Goal: Task Accomplishment & Management: Manage account settings

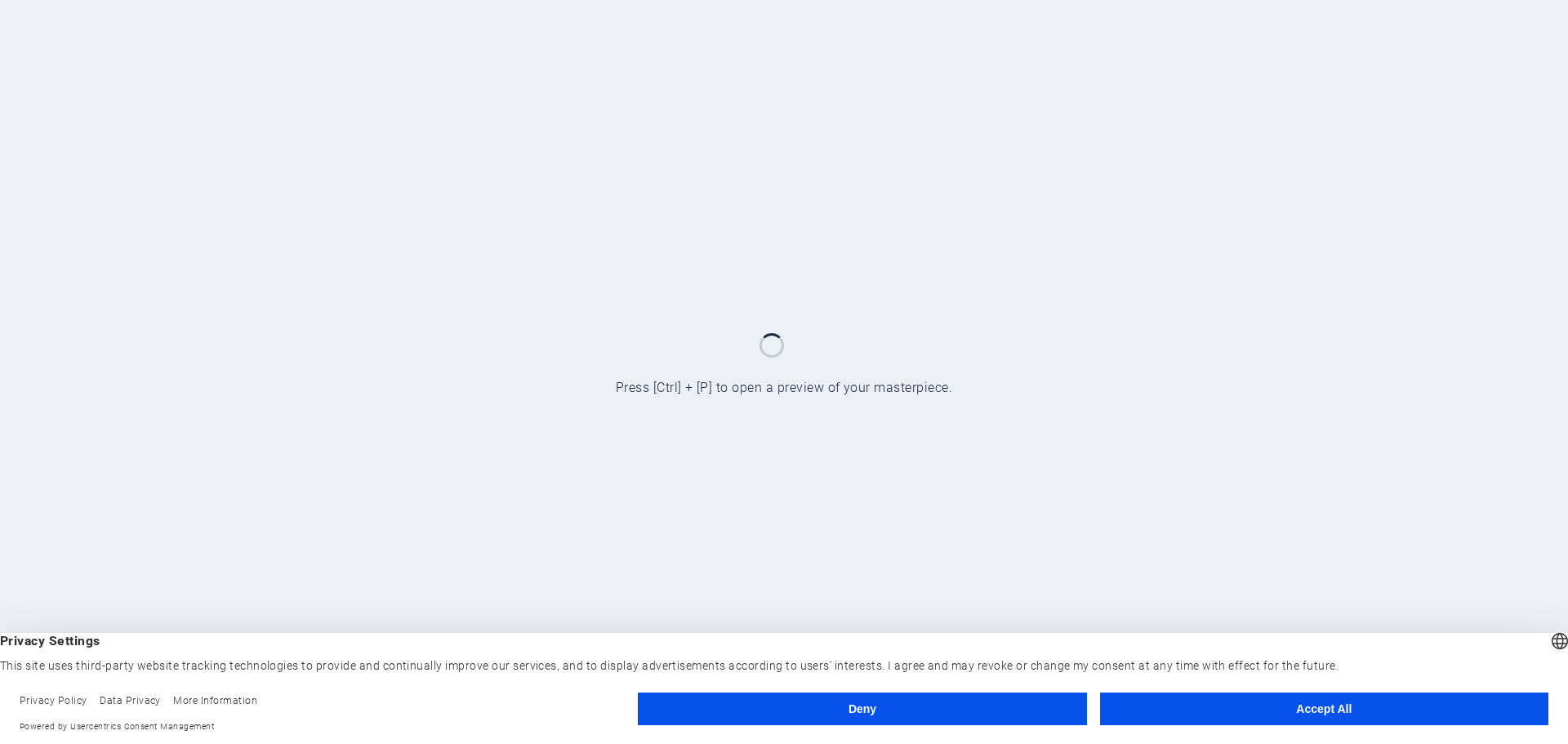
click at [1295, 716] on button "Accept All" at bounding box center [1324, 709] width 448 height 33
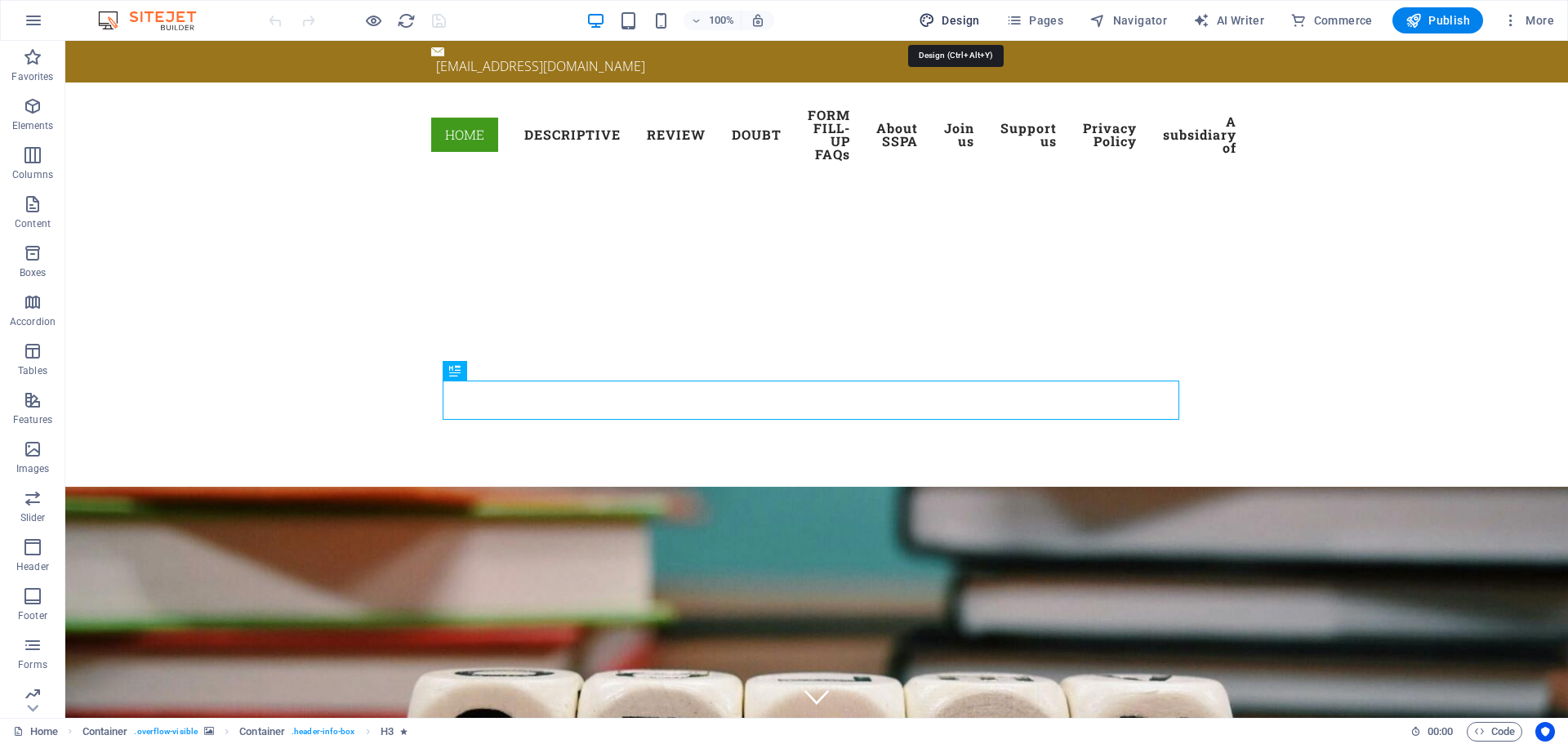
click at [953, 19] on span "Design" at bounding box center [949, 20] width 61 height 16
select select "px"
select select "300"
select select "px"
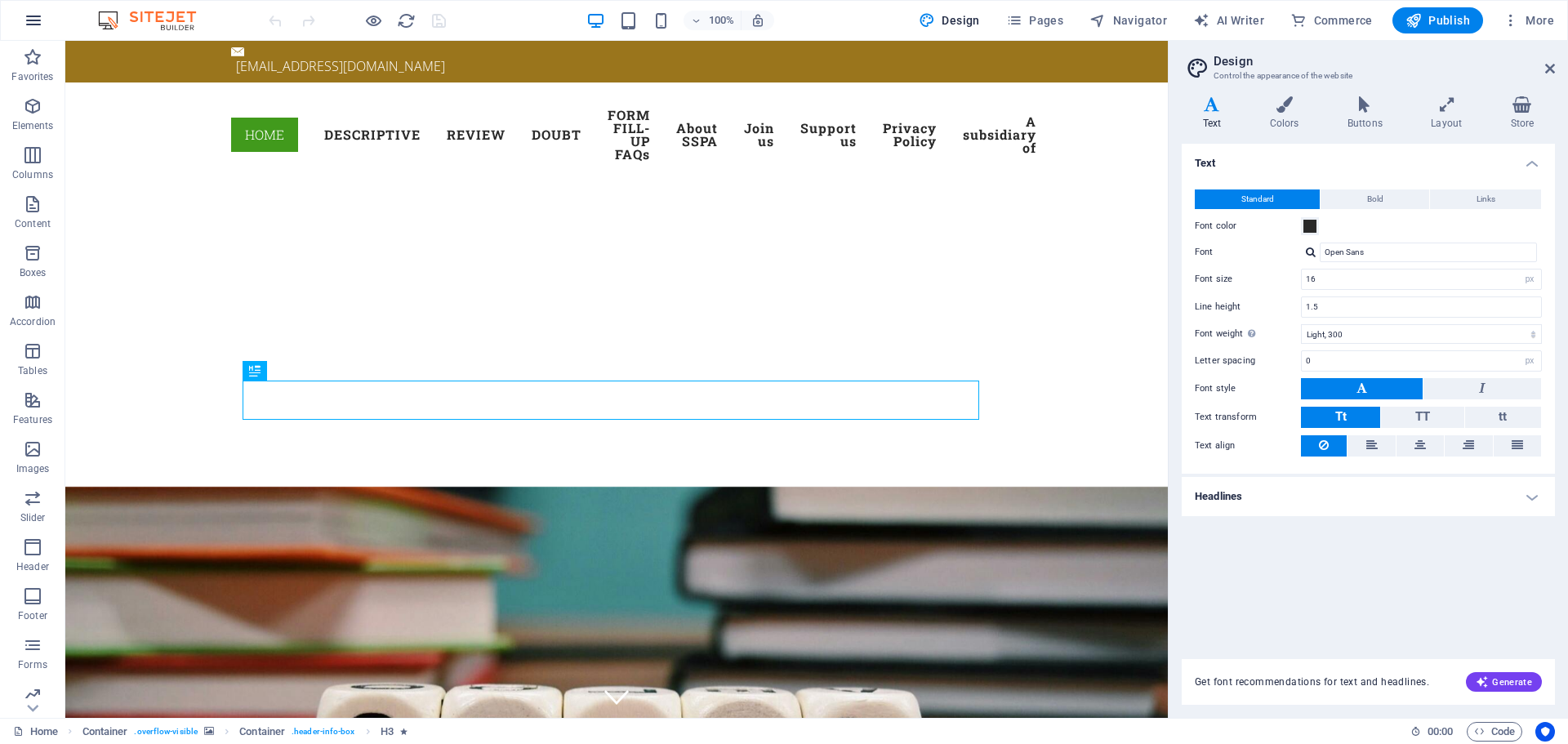
click at [28, 15] on icon "button" at bounding box center [34, 20] width 20 height 20
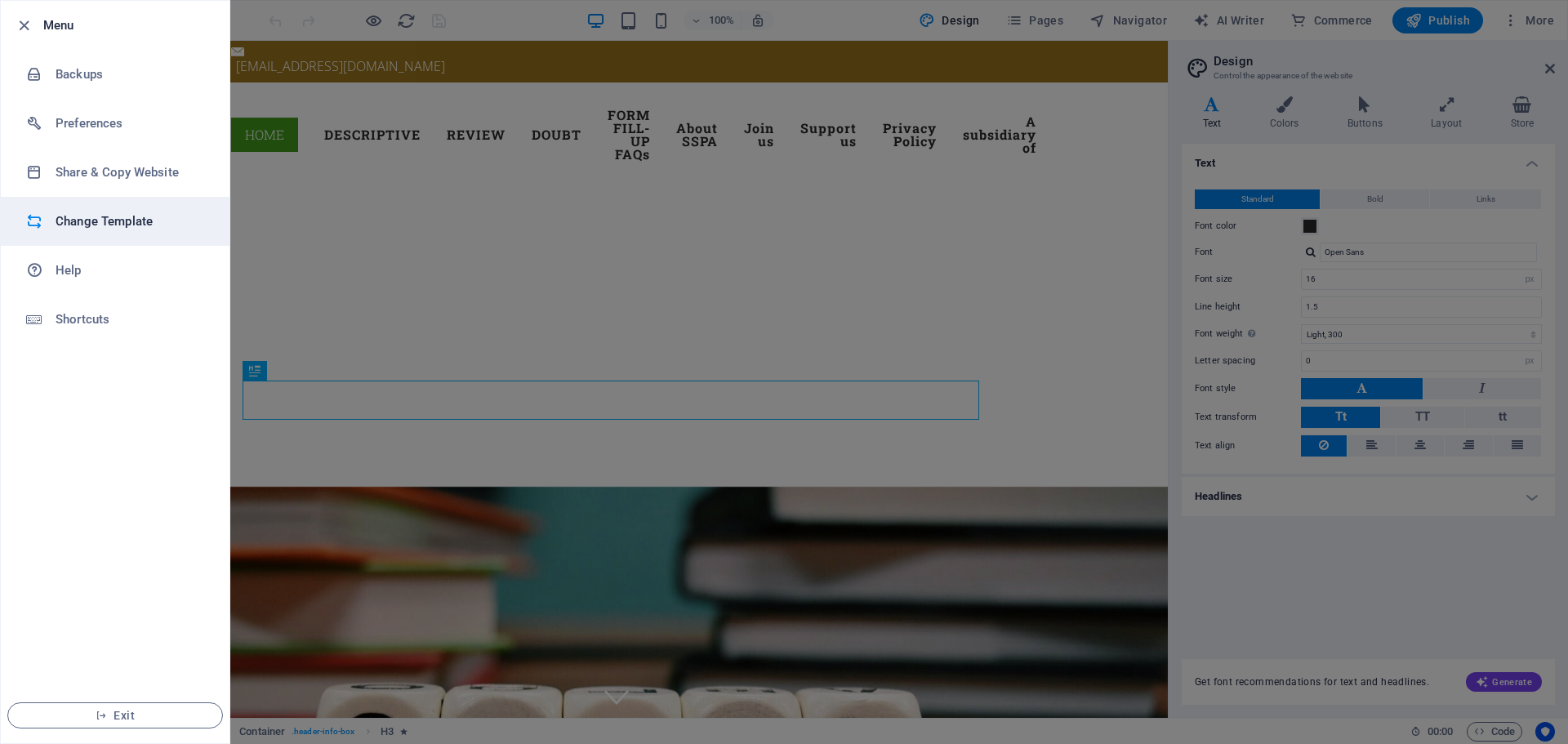
click at [76, 225] on h6 "Change Template" at bounding box center [132, 221] width 151 height 20
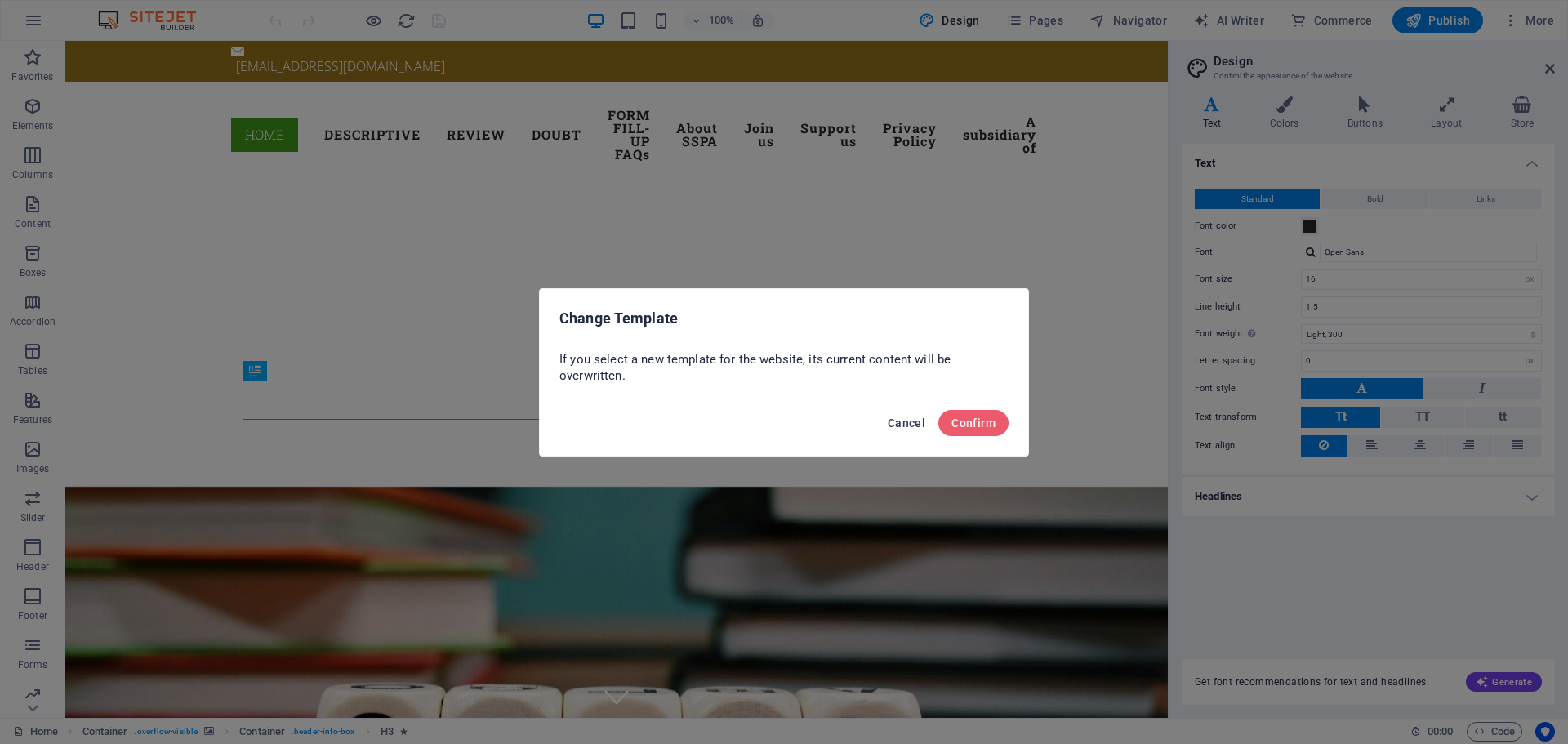
click at [899, 425] on span "Cancel" at bounding box center [907, 422] width 38 height 13
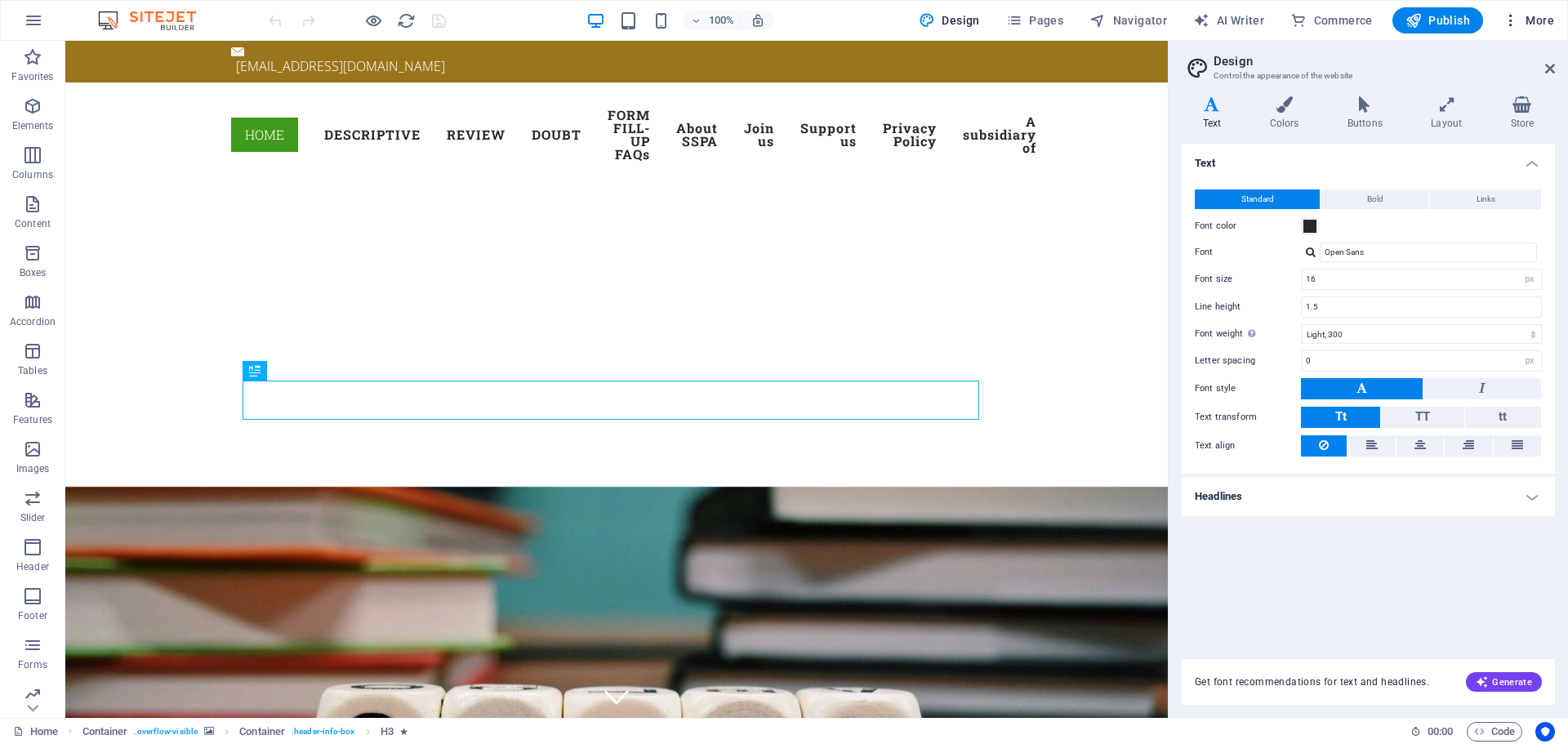
click at [1540, 20] on span "More" at bounding box center [1528, 20] width 52 height 16
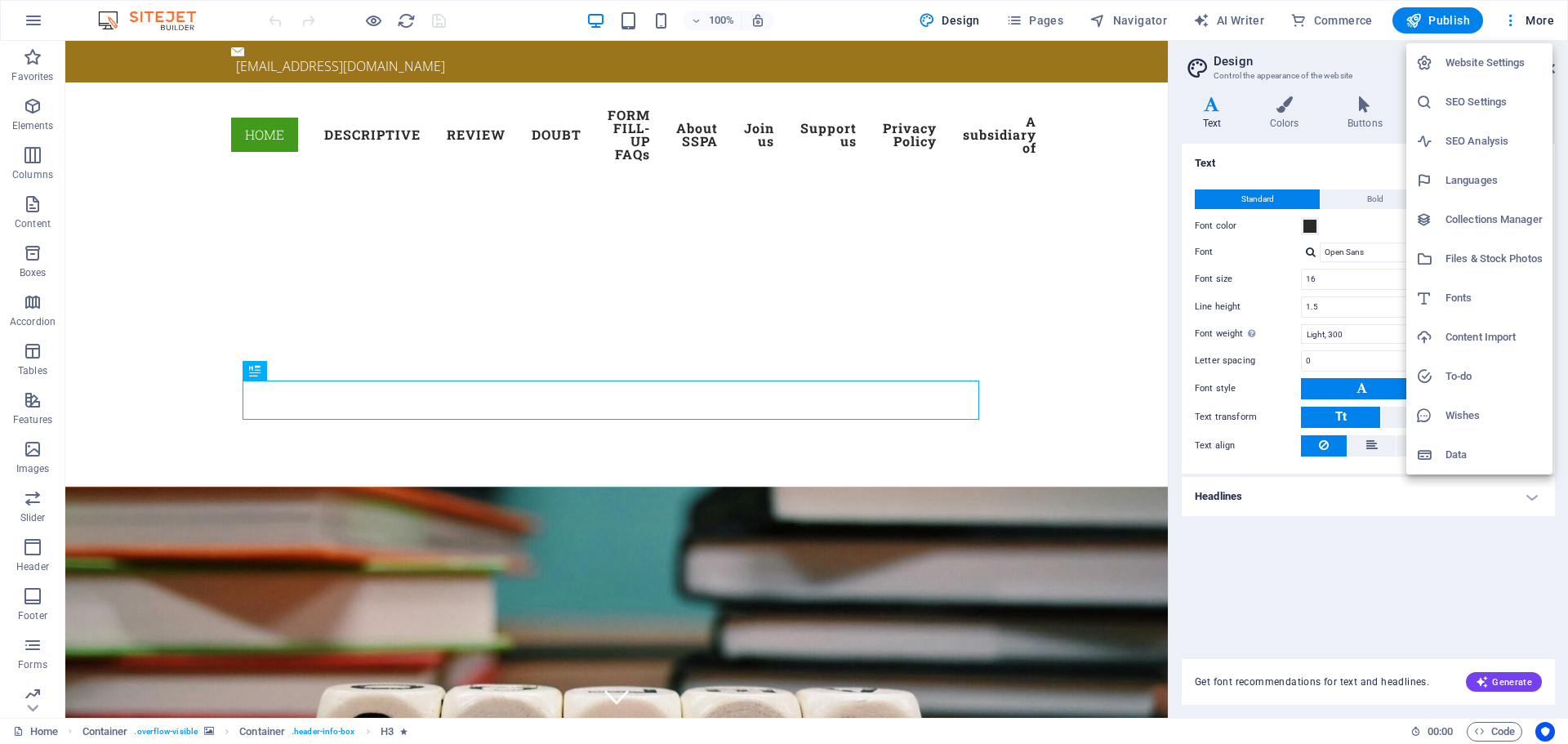
click at [1495, 63] on h6 "Website Settings" at bounding box center [1493, 63] width 97 height 20
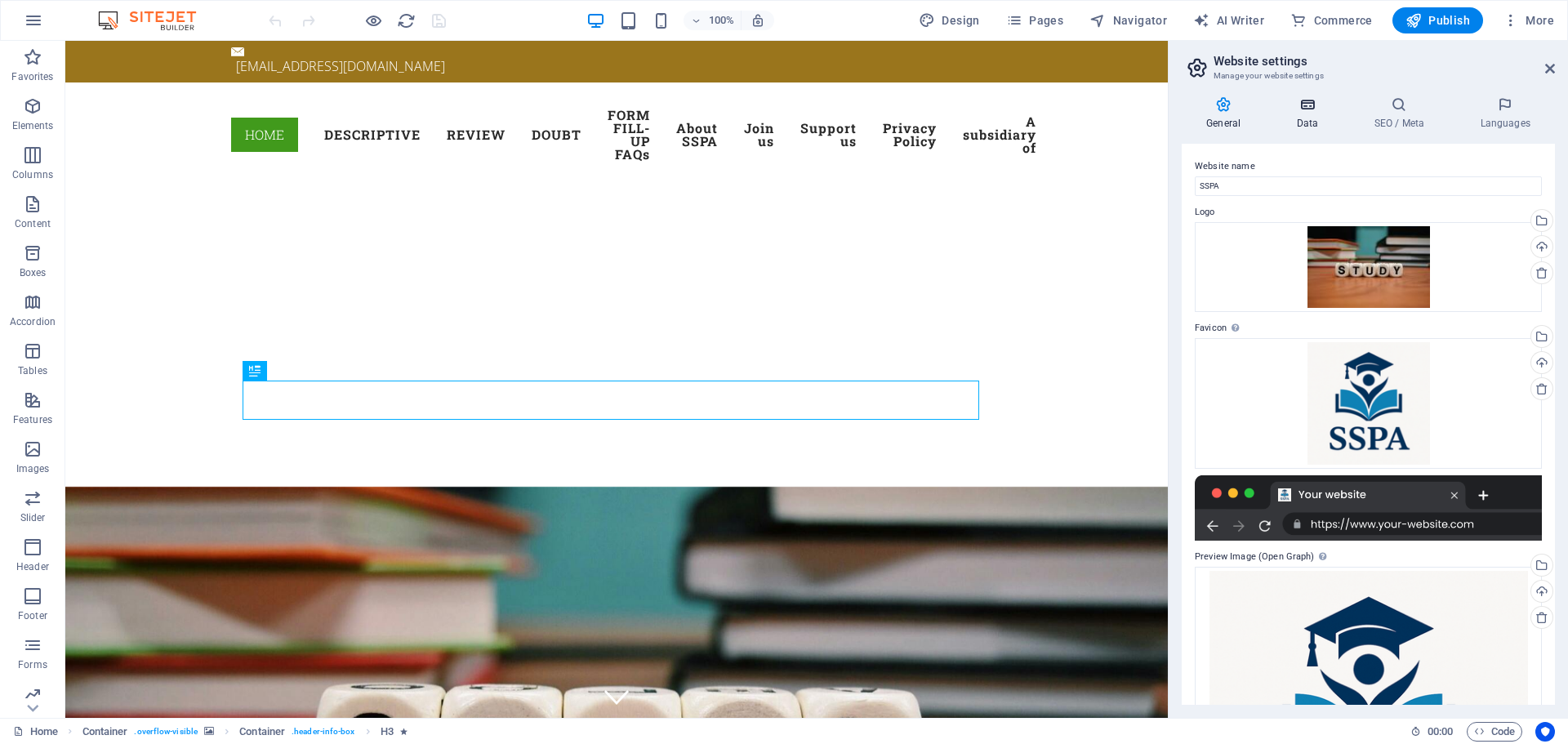
click at [1313, 126] on h4 "Data" at bounding box center [1310, 114] width 77 height 34
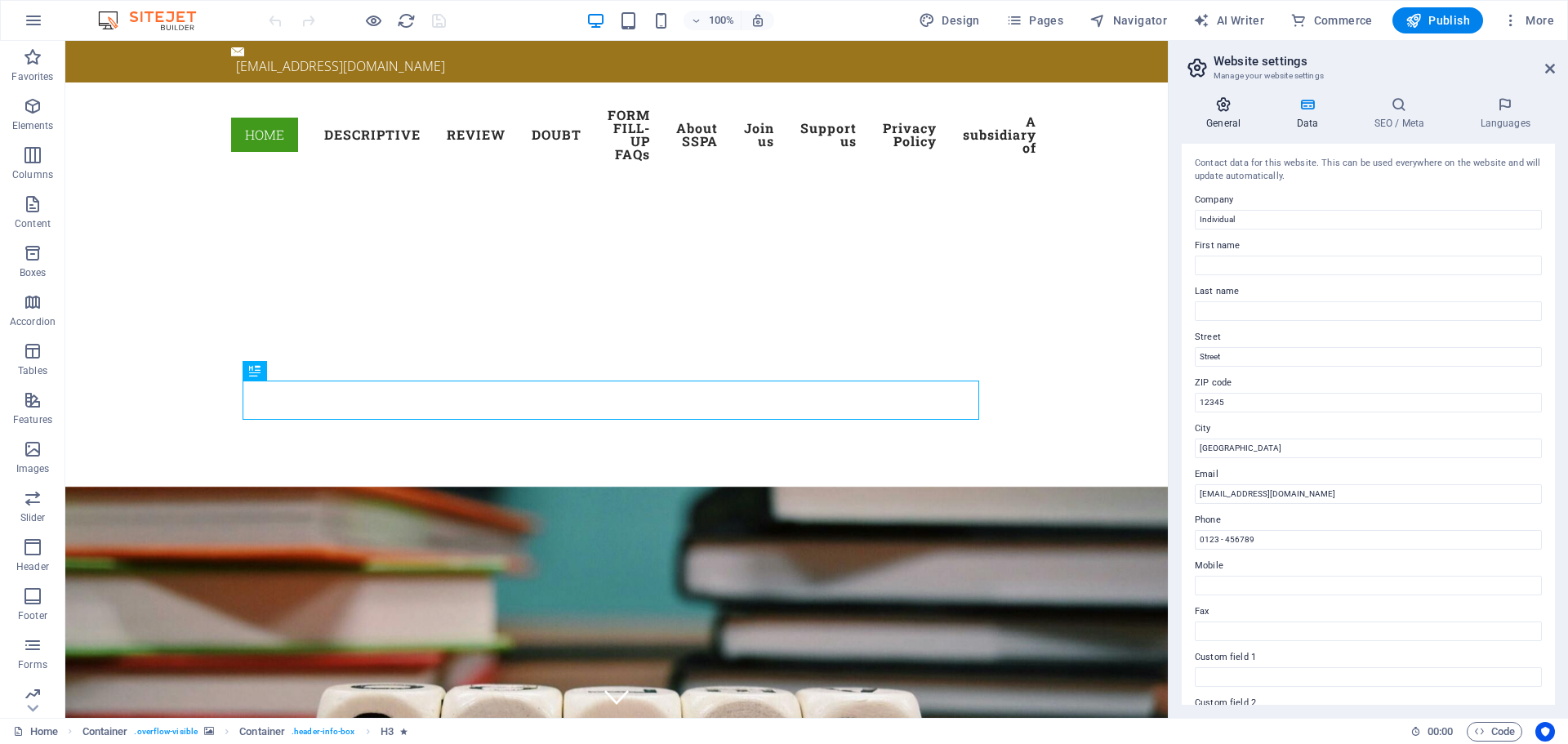
click at [1219, 112] on icon at bounding box center [1223, 104] width 83 height 16
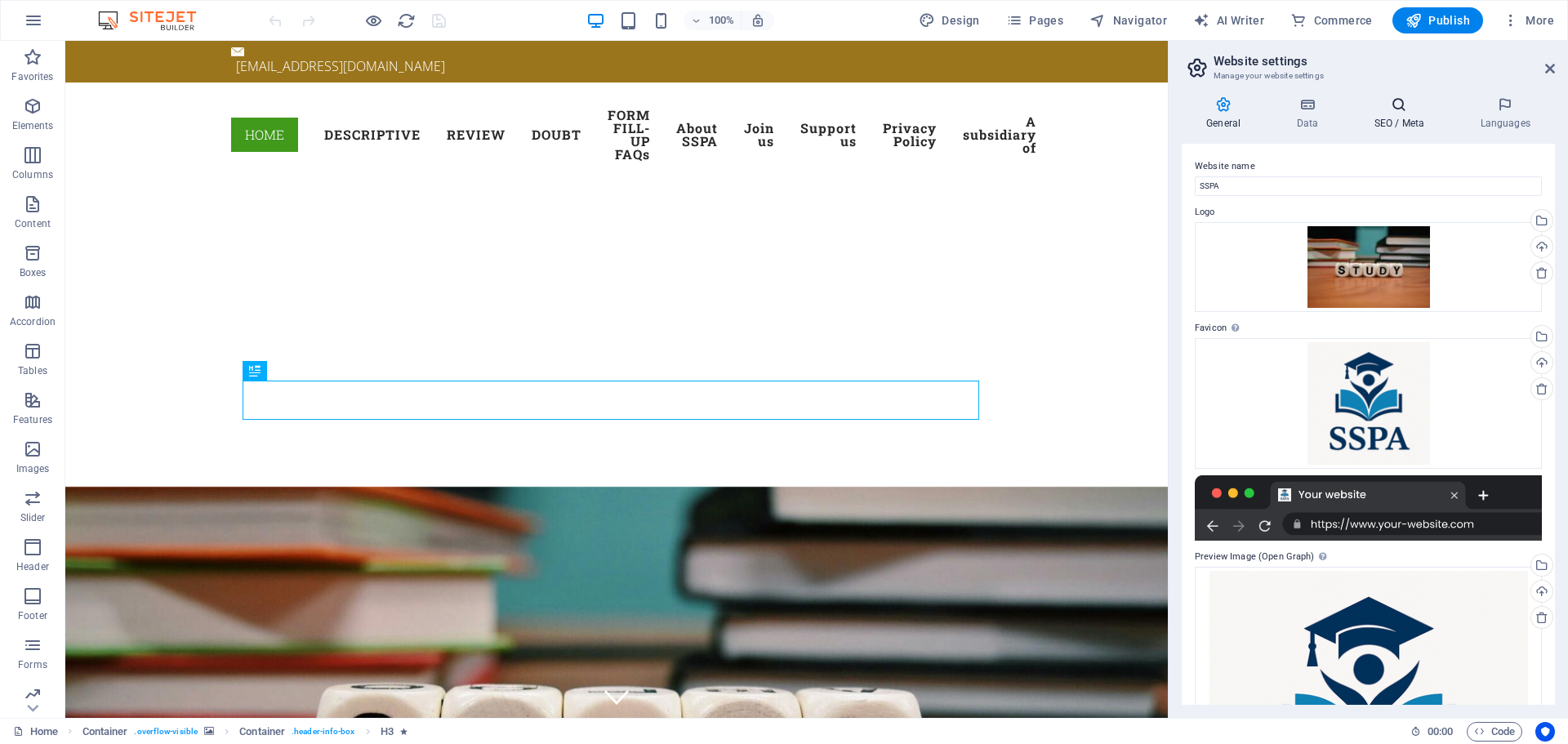
click at [1389, 127] on h4 "SEO / Meta" at bounding box center [1401, 114] width 106 height 34
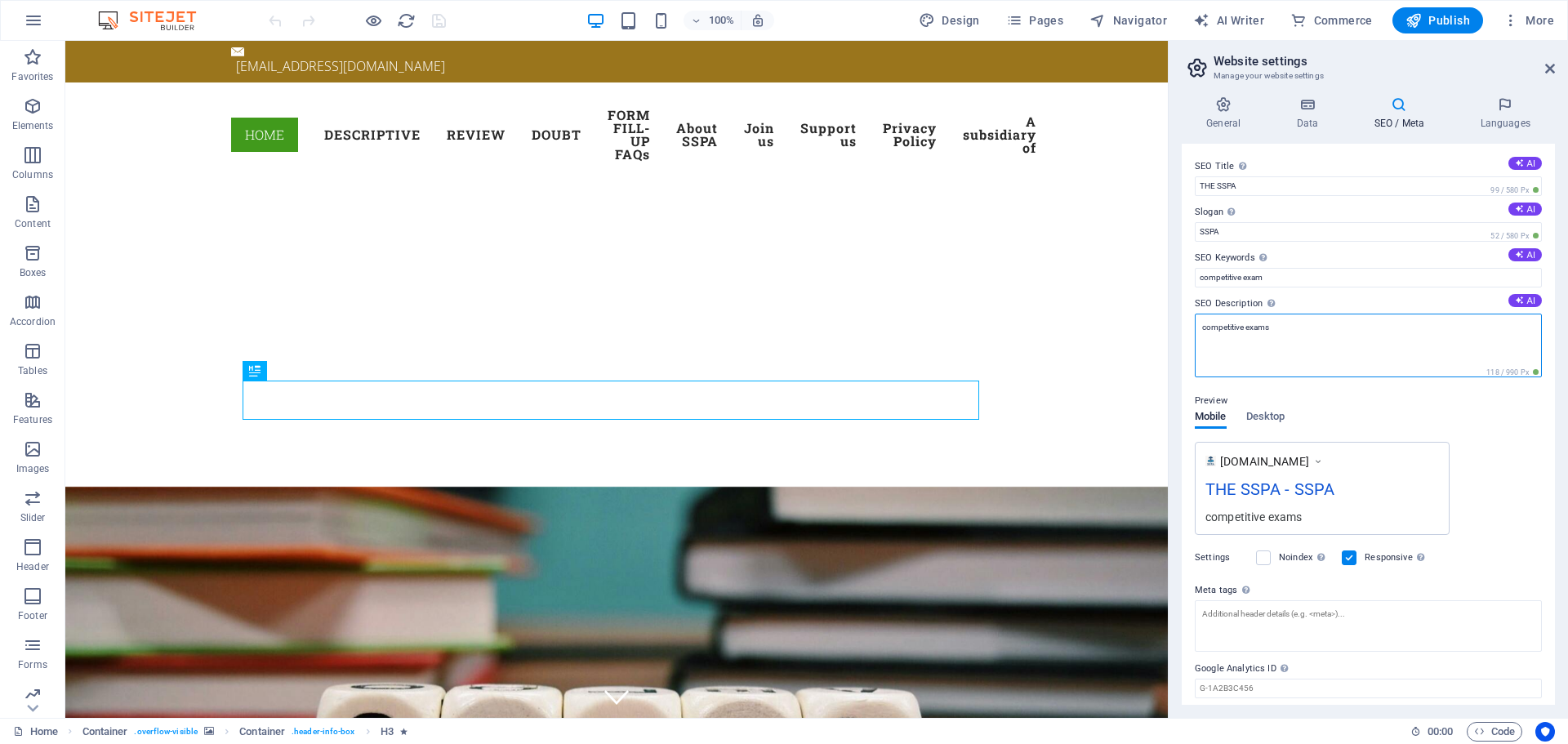
click at [1208, 329] on textarea "competitive exams" at bounding box center [1368, 346] width 347 height 64
click at [1252, 324] on textarea "Competitive exams" at bounding box center [1368, 346] width 347 height 64
click at [1264, 347] on textarea "Competitive exams" at bounding box center [1368, 346] width 347 height 64
click at [1252, 327] on textarea "Competitive exams" at bounding box center [1368, 346] width 347 height 64
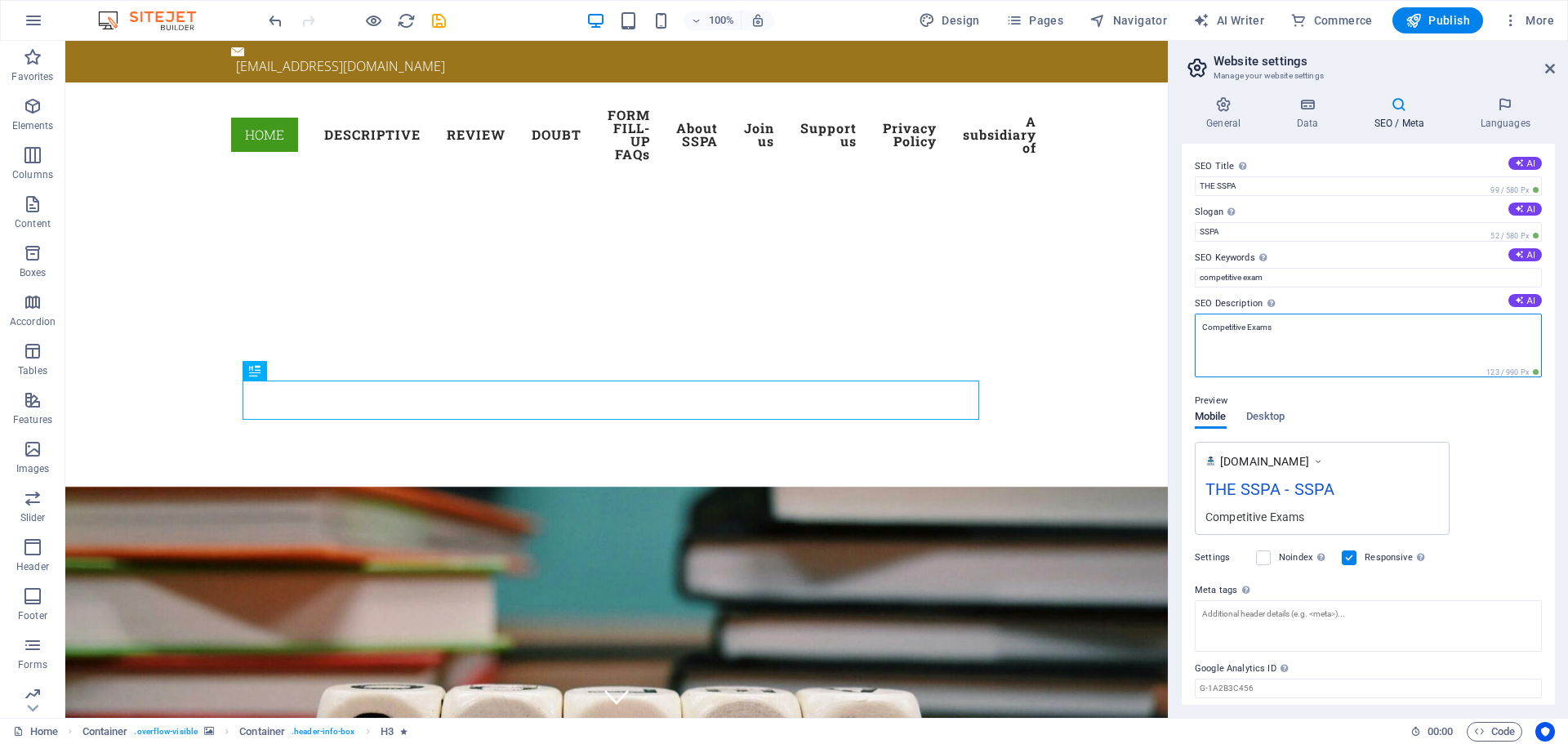
click at [1296, 329] on textarea "Competitive Exams" at bounding box center [1368, 346] width 347 height 64
type textarea "Competitive Exams Preparation"
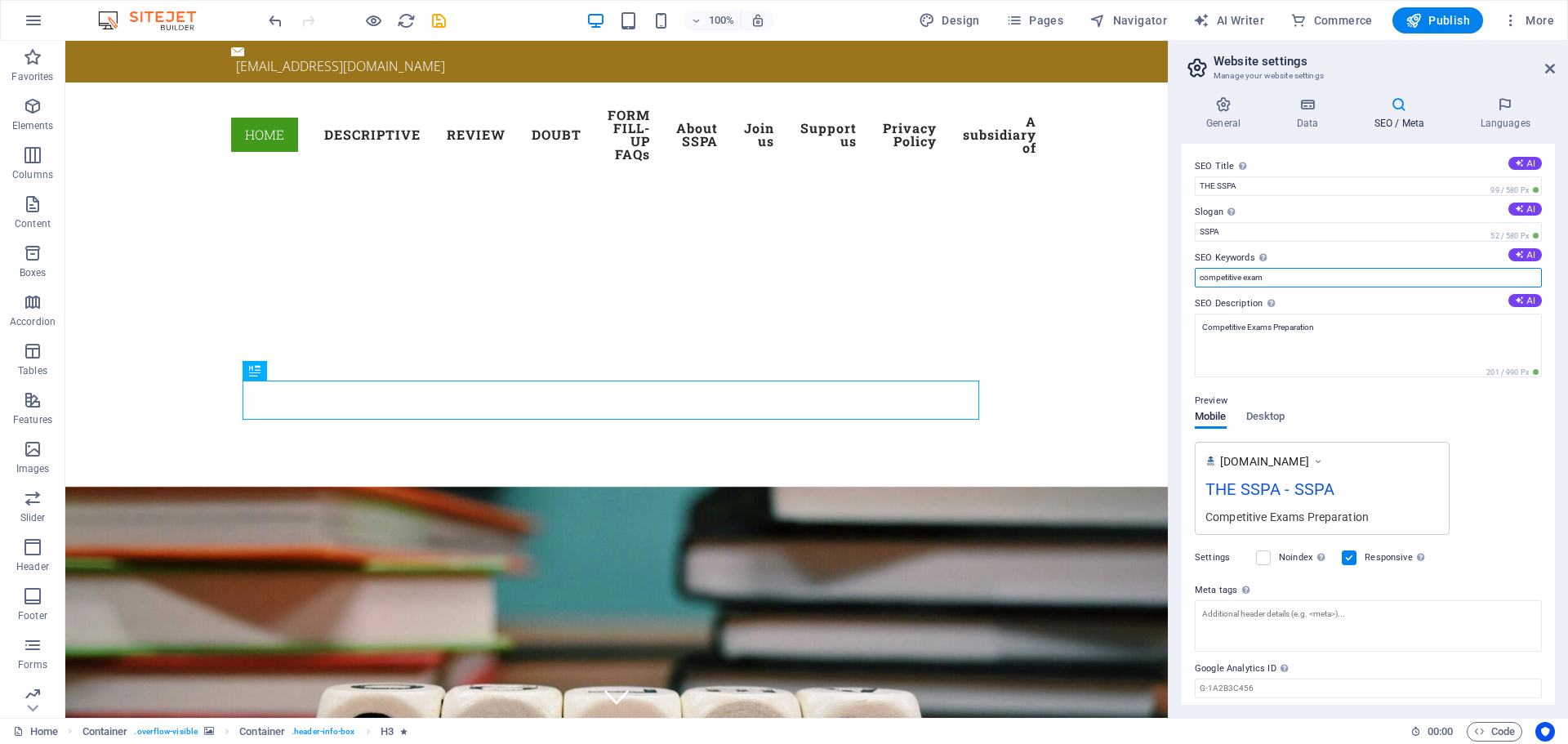
click at [1202, 277] on input "competitive exam" at bounding box center [1368, 277] width 347 height 20
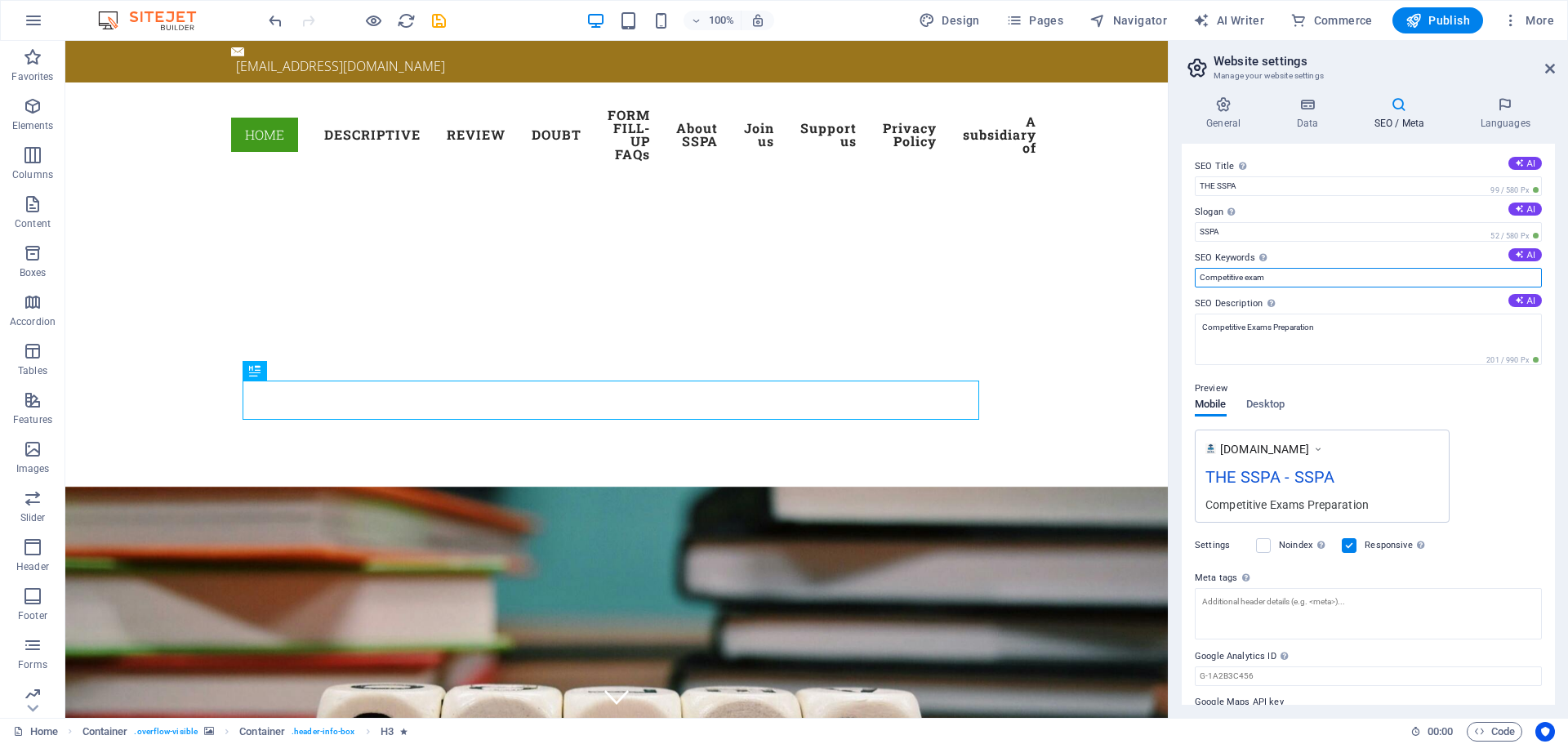
click at [1245, 275] on input "Competitive exam" at bounding box center [1368, 277] width 347 height 20
type input "Competitive Exam"
click at [1445, 20] on span "Publish" at bounding box center [1437, 20] width 65 height 16
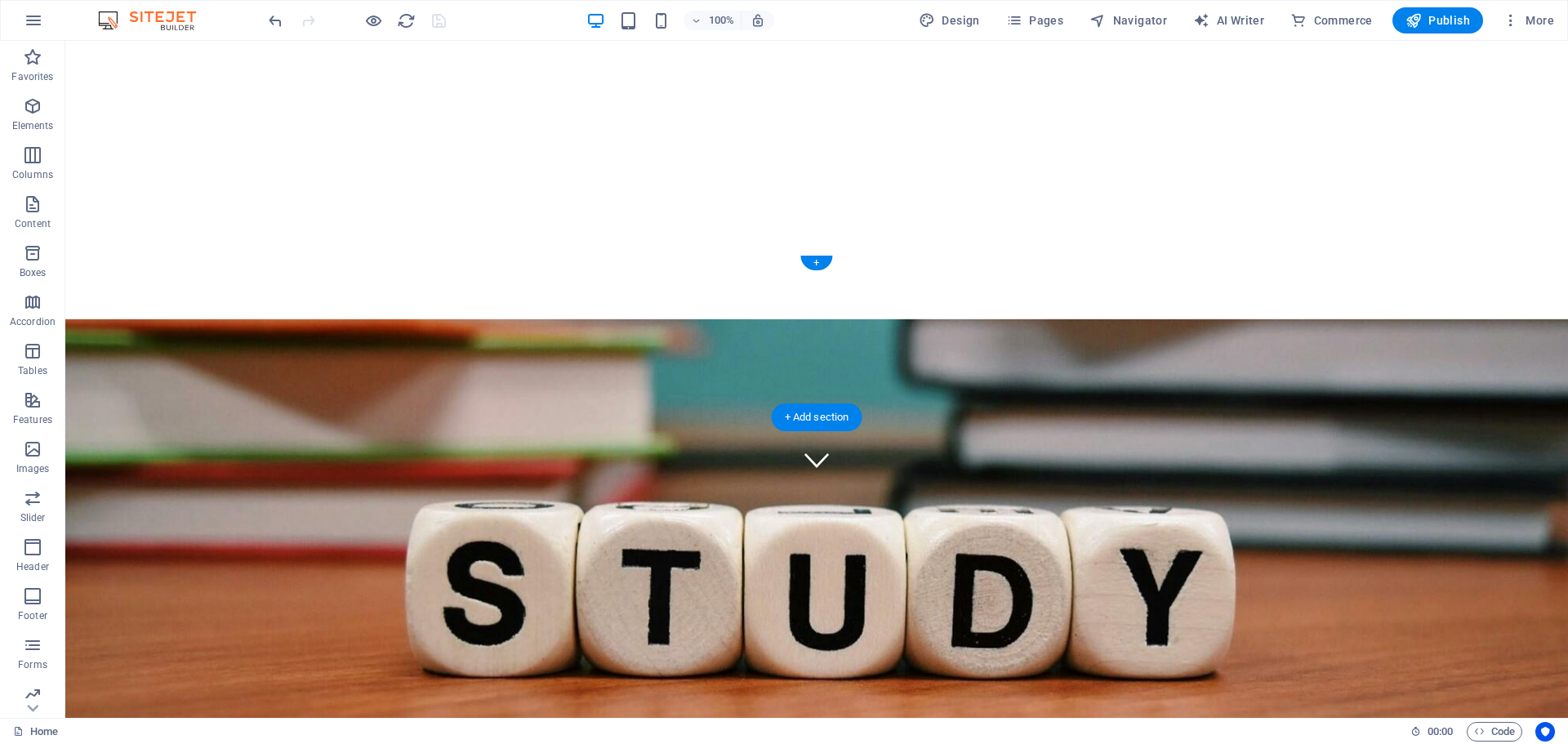
scroll to position [245, 0]
